Goal: Task Accomplishment & Management: Use online tool/utility

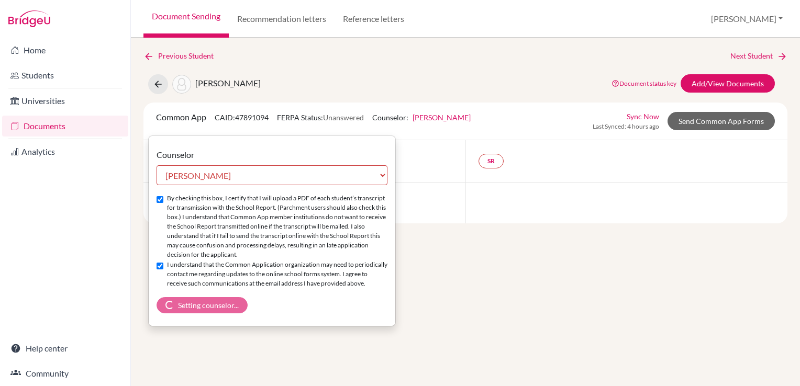
select select "465728"
click at [691, 116] on link "Send Common App Forms" at bounding box center [720, 121] width 107 height 18
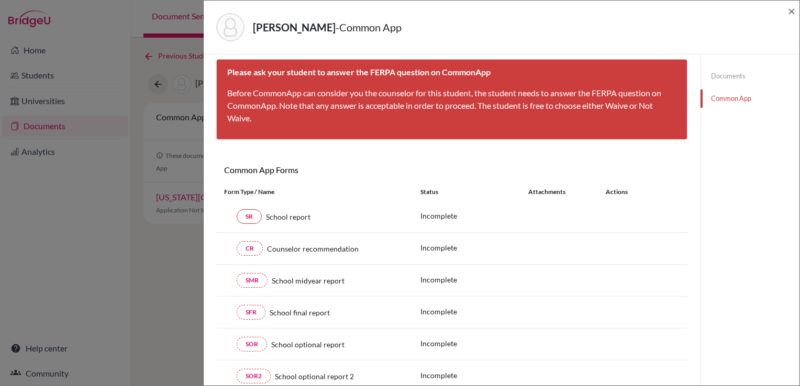
scroll to position [2, 0]
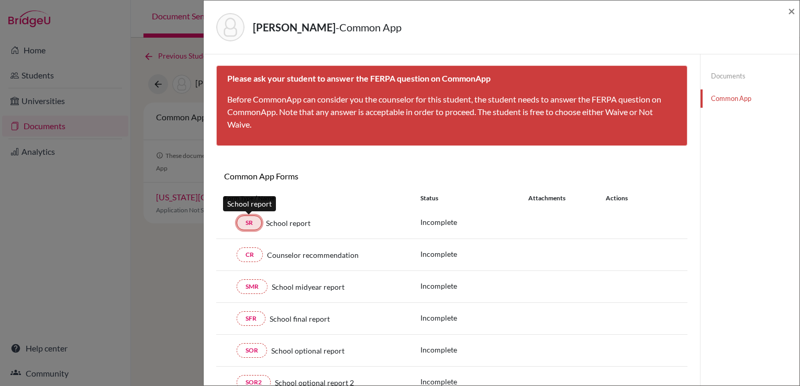
click at [247, 223] on link "SR" at bounding box center [249, 223] width 25 height 15
click at [793, 10] on span "×" at bounding box center [790, 10] width 7 height 15
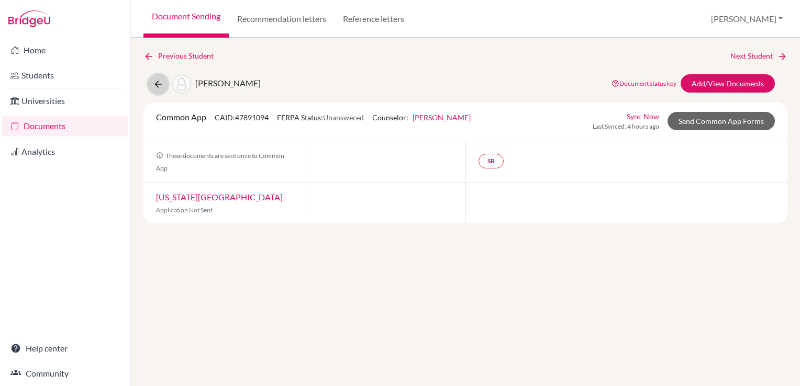
click at [163, 91] on button at bounding box center [158, 84] width 20 height 20
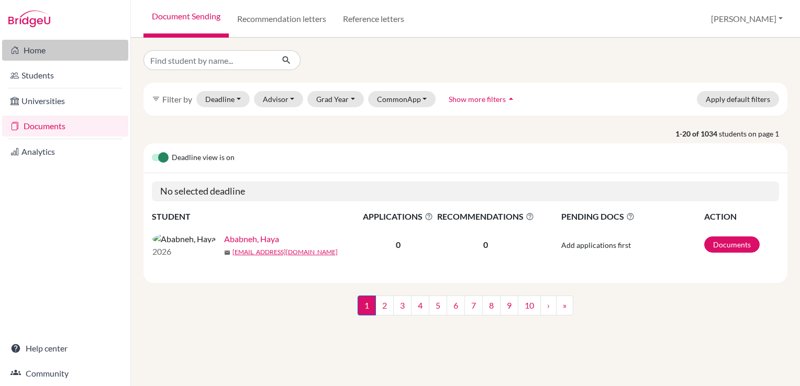
click at [25, 51] on link "Home" at bounding box center [65, 50] width 126 height 21
